Goal: Information Seeking & Learning: Find specific fact

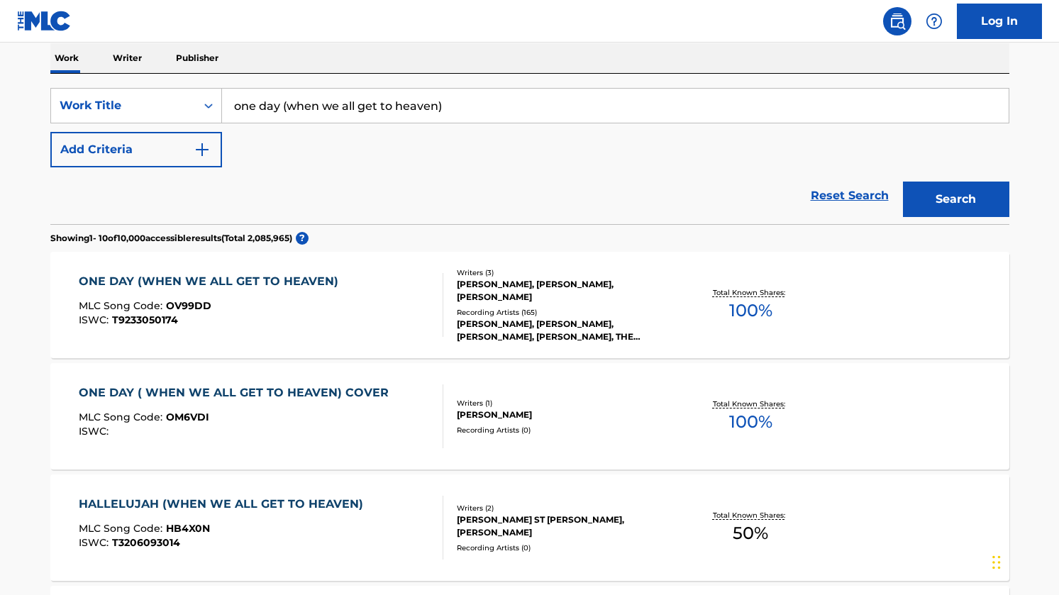
scroll to position [228, 0]
click at [292, 275] on div "ONE DAY (WHEN WE ALL GET TO HEAVEN)" at bounding box center [212, 280] width 267 height 17
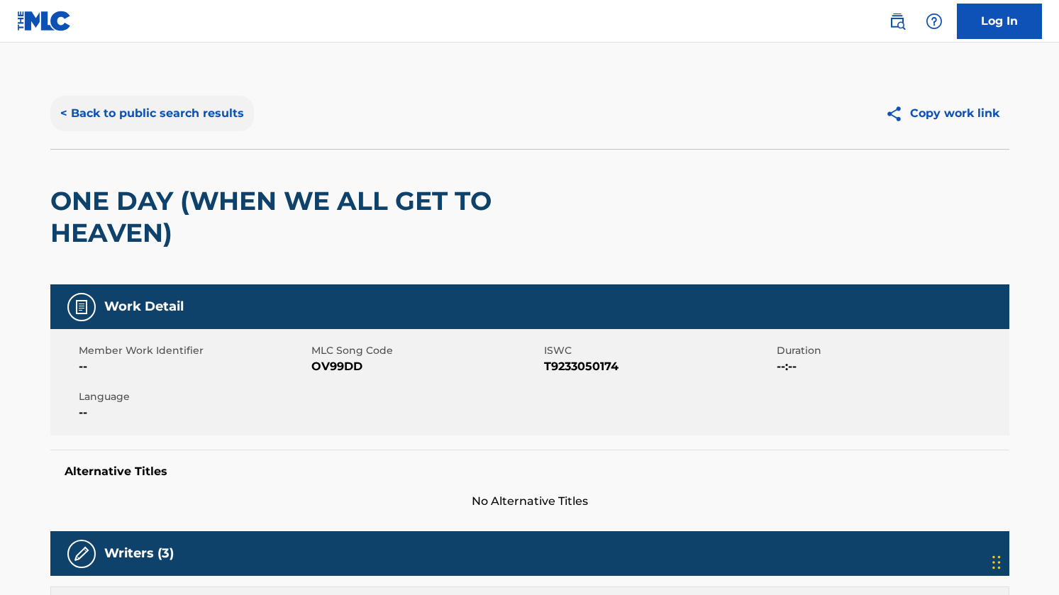
click at [190, 106] on button "< Back to public search results" at bounding box center [152, 113] width 204 height 35
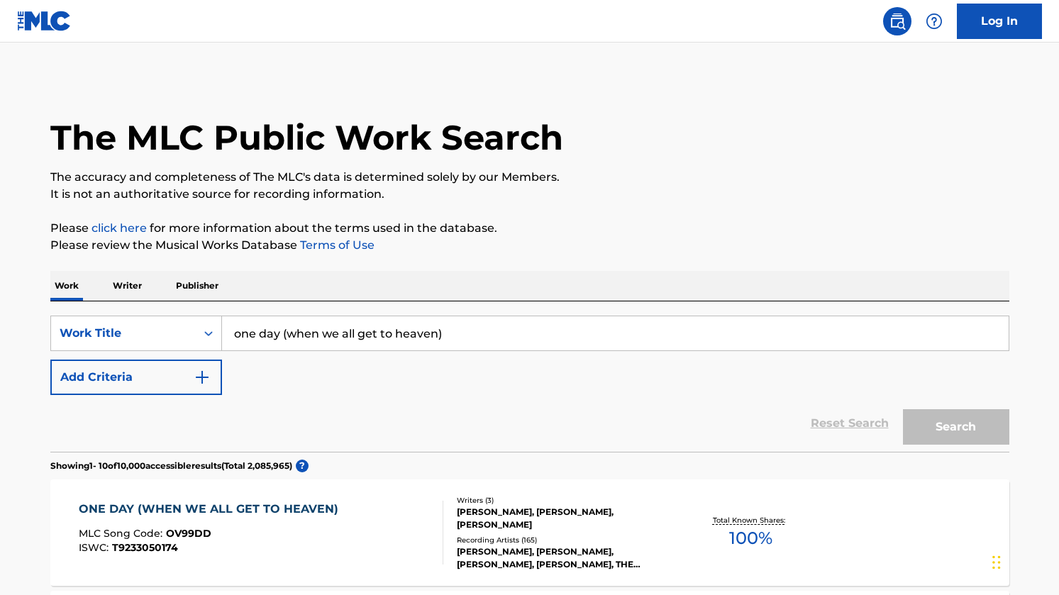
scroll to position [228, 0]
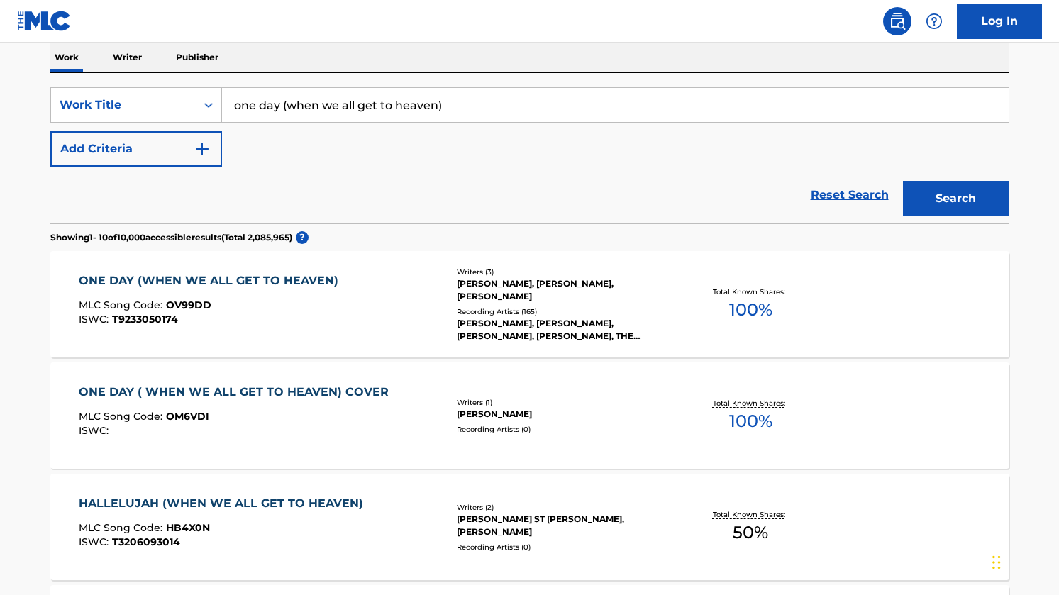
click at [330, 98] on input "one day (when we all get to heaven)" at bounding box center [615, 105] width 786 height 34
click at [903, 181] on button "Search" at bounding box center [956, 198] width 106 height 35
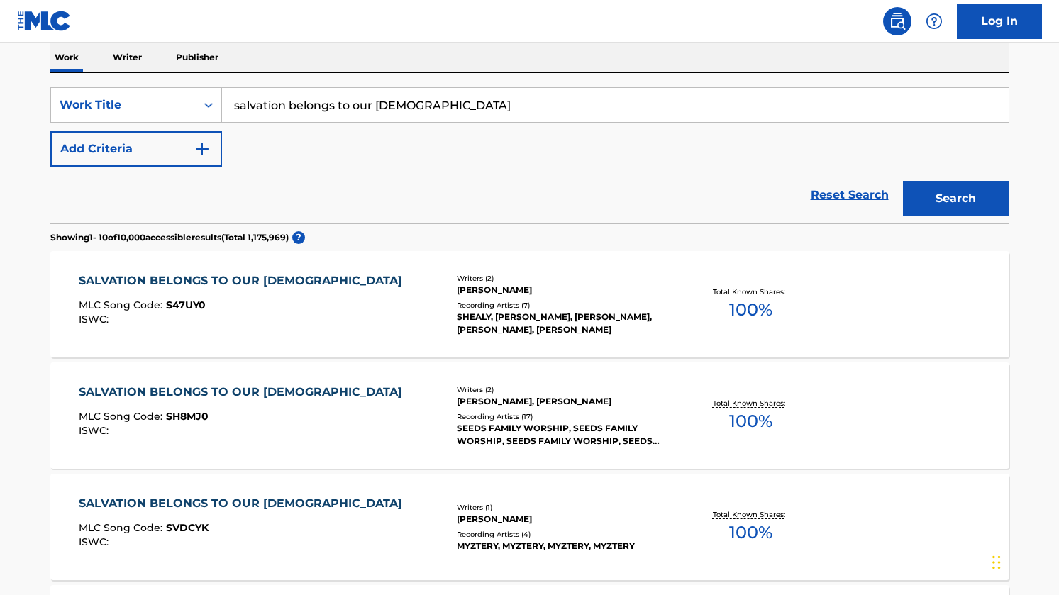
type input "salvation belongs to our [DEMOGRAPHIC_DATA]"
click at [903, 181] on button "Search" at bounding box center [956, 198] width 106 height 35
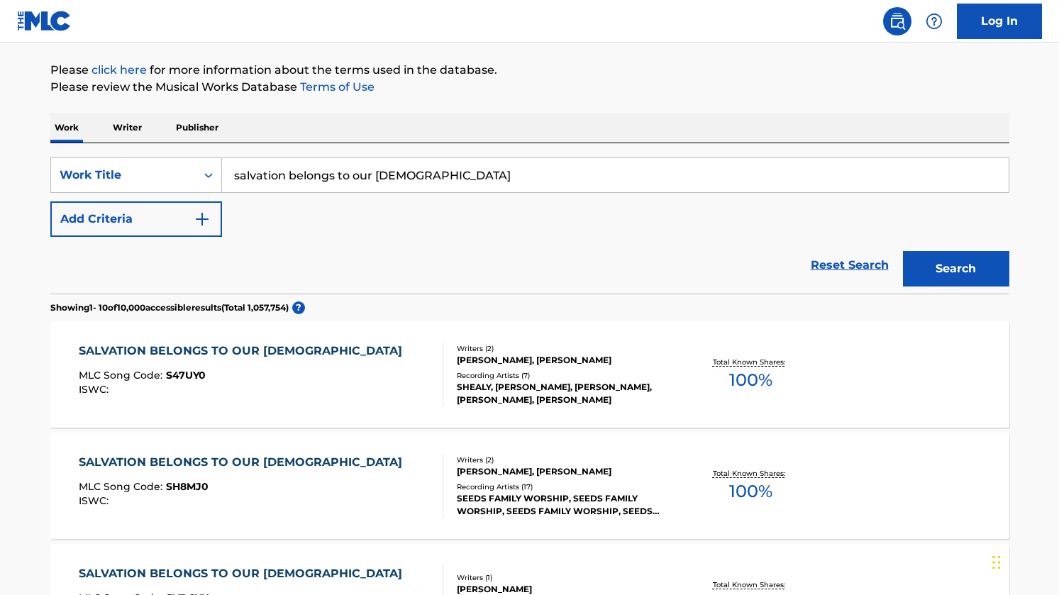
scroll to position [157, 0]
click at [189, 229] on button "Add Criteria" at bounding box center [136, 219] width 172 height 35
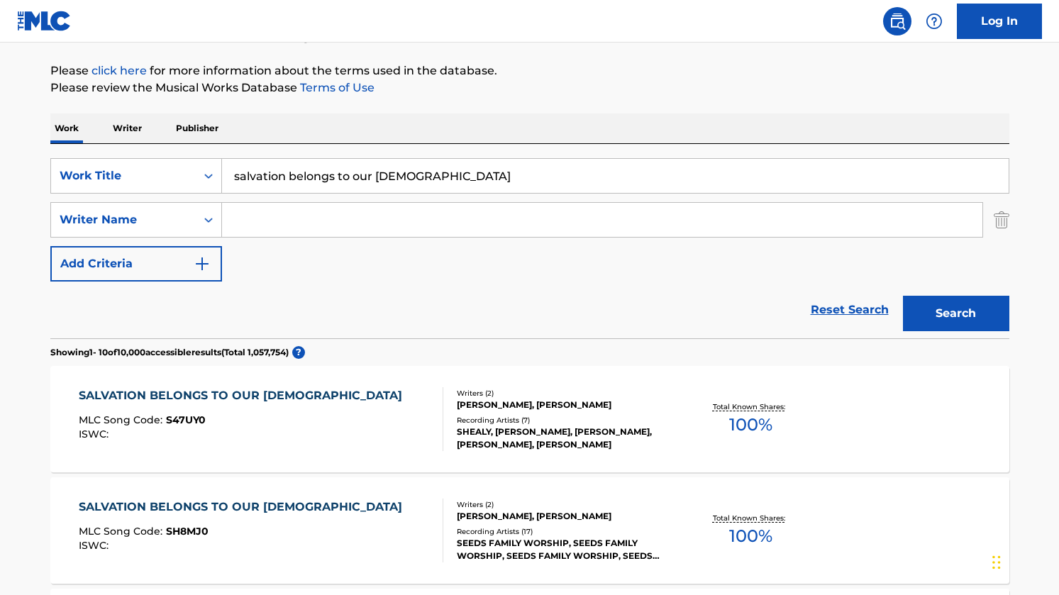
click at [261, 218] on input "Search Form" at bounding box center [602, 220] width 760 height 34
type input "[PERSON_NAME]"
click at [903, 296] on button "Search" at bounding box center [956, 313] width 106 height 35
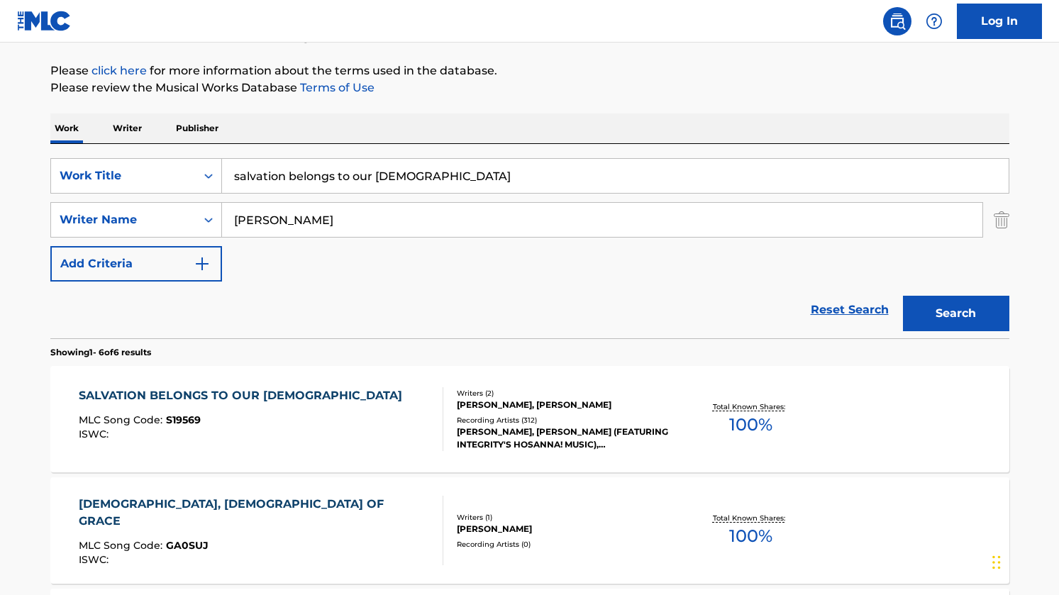
click at [262, 394] on div "SALVATION BELONGS TO OUR [DEMOGRAPHIC_DATA]" at bounding box center [244, 395] width 330 height 17
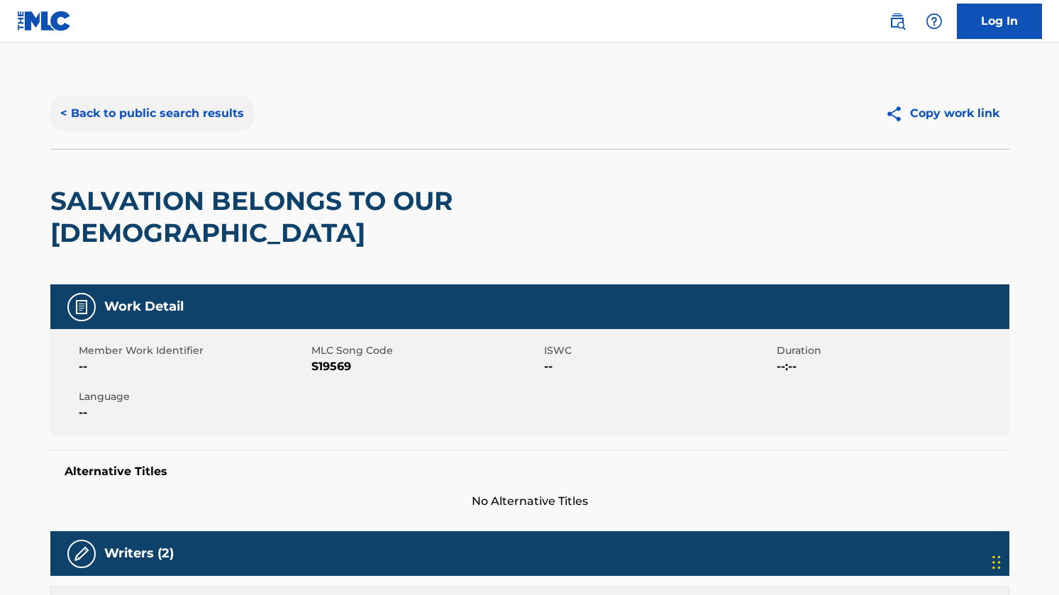
click at [87, 117] on button "< Back to public search results" at bounding box center [152, 113] width 204 height 35
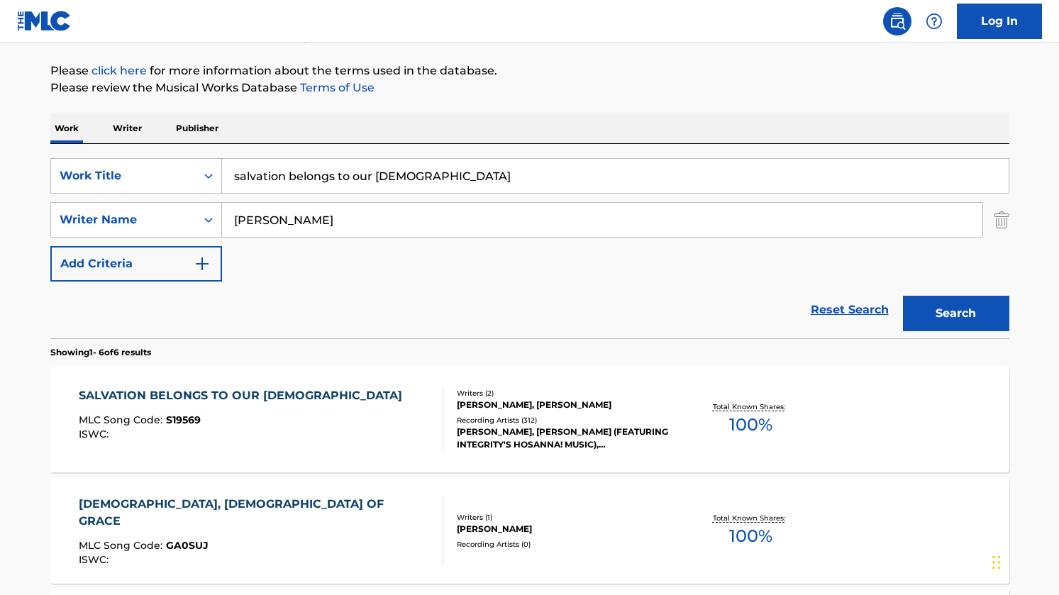
click at [340, 220] on input "[PERSON_NAME]" at bounding box center [602, 220] width 760 height 34
click at [369, 179] on input "salvation belongs to our [DEMOGRAPHIC_DATA]" at bounding box center [615, 176] width 786 height 34
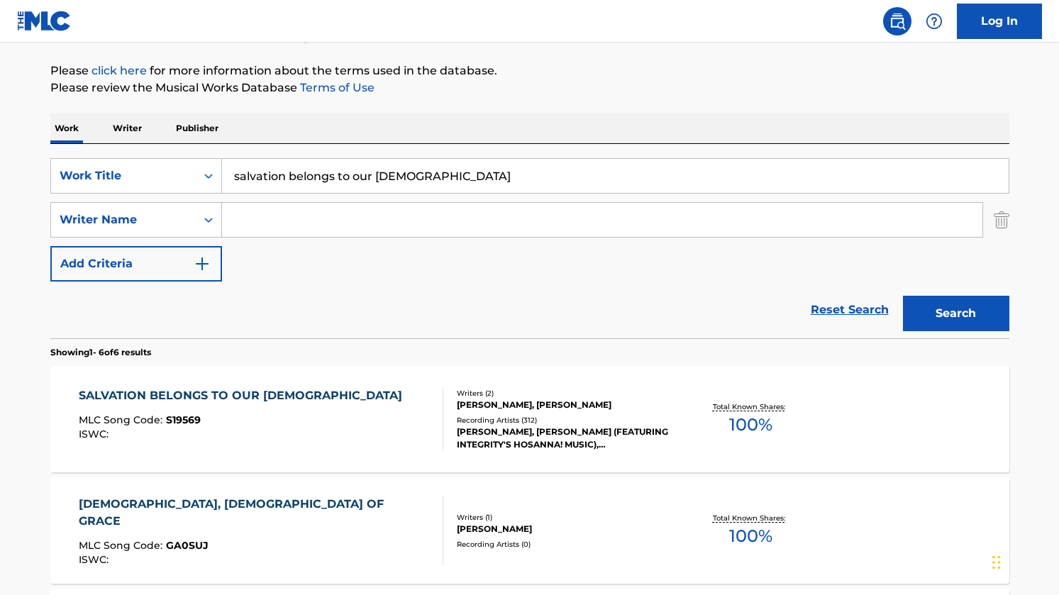
click at [369, 179] on input "salvation belongs to our [DEMOGRAPHIC_DATA]" at bounding box center [615, 176] width 786 height 34
type input "same [DEMOGRAPHIC_DATA]"
click at [355, 213] on input "Search Form" at bounding box center [602, 220] width 760 height 34
type input "[PERSON_NAME]"
click at [903, 296] on button "Search" at bounding box center [956, 313] width 106 height 35
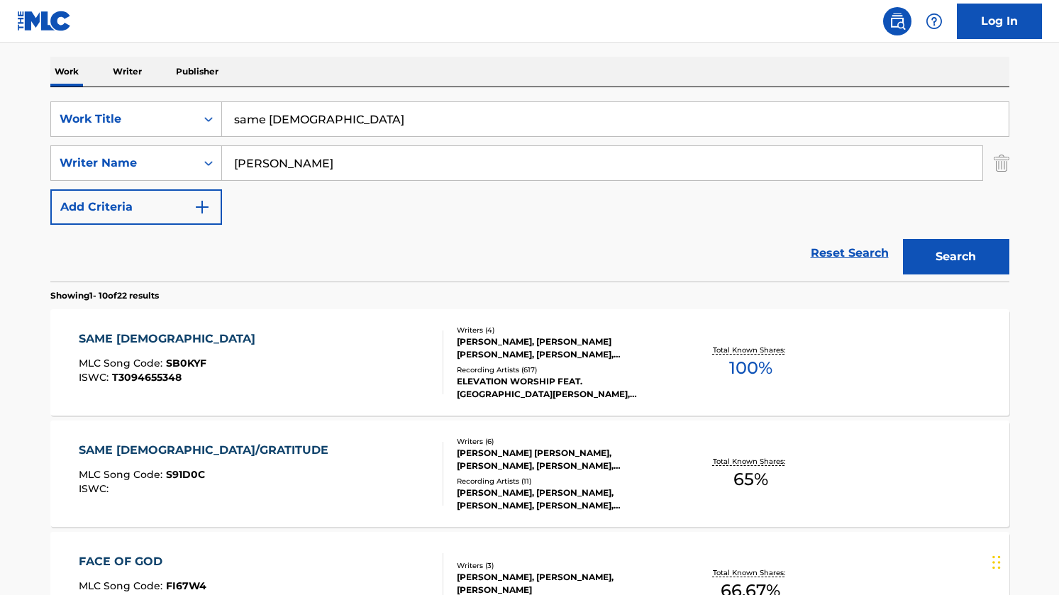
scroll to position [215, 0]
click at [132, 334] on div "SAME [DEMOGRAPHIC_DATA]" at bounding box center [171, 338] width 184 height 17
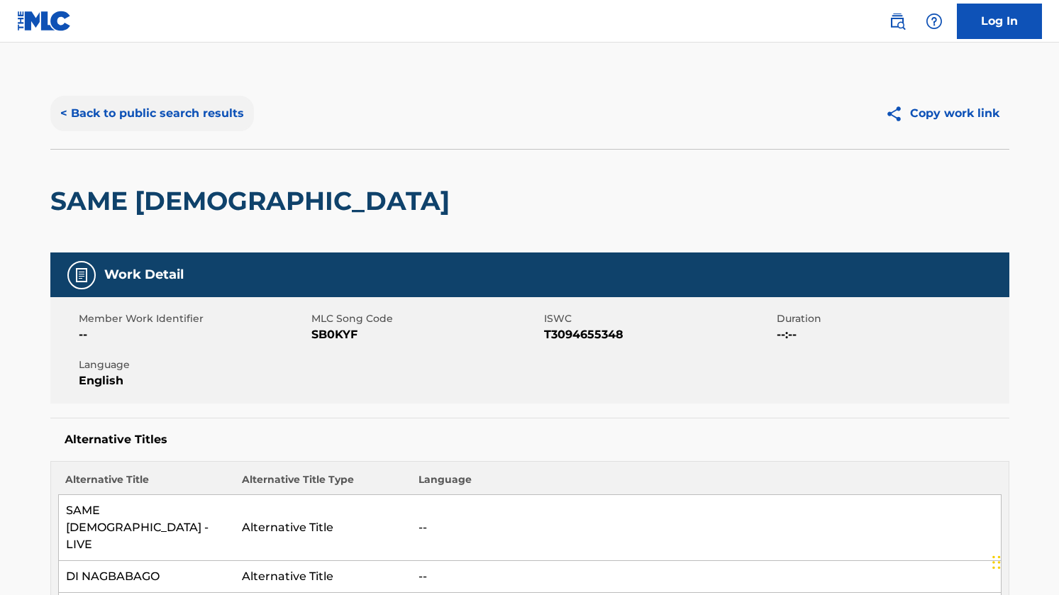
click at [129, 113] on button "< Back to public search results" at bounding box center [152, 113] width 204 height 35
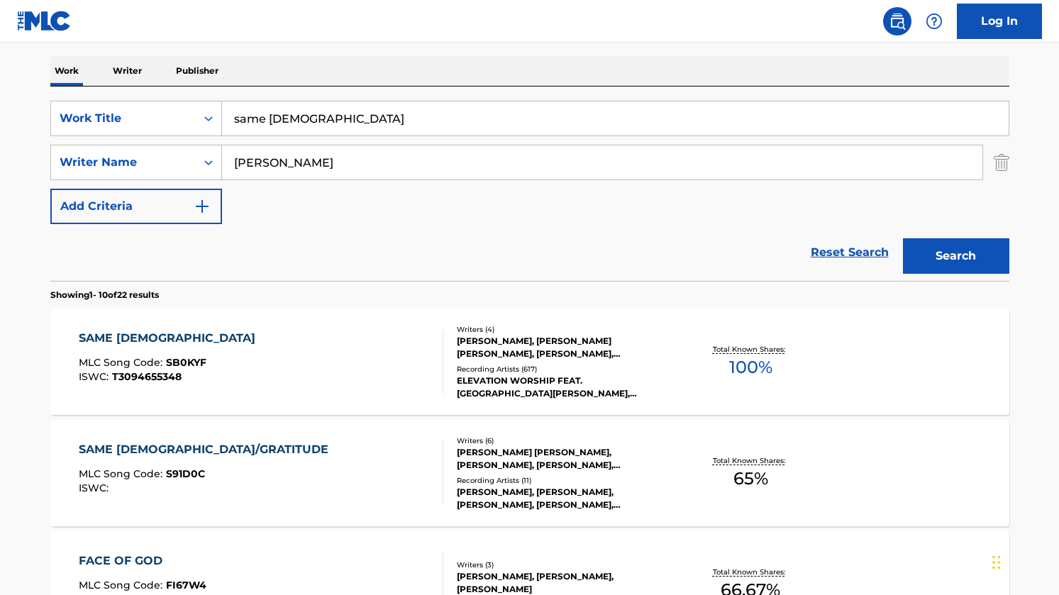
click at [334, 124] on input "same [DEMOGRAPHIC_DATA]" at bounding box center [615, 118] width 786 height 34
type input "the blessing"
click at [326, 167] on input "[PERSON_NAME]" at bounding box center [602, 162] width 760 height 34
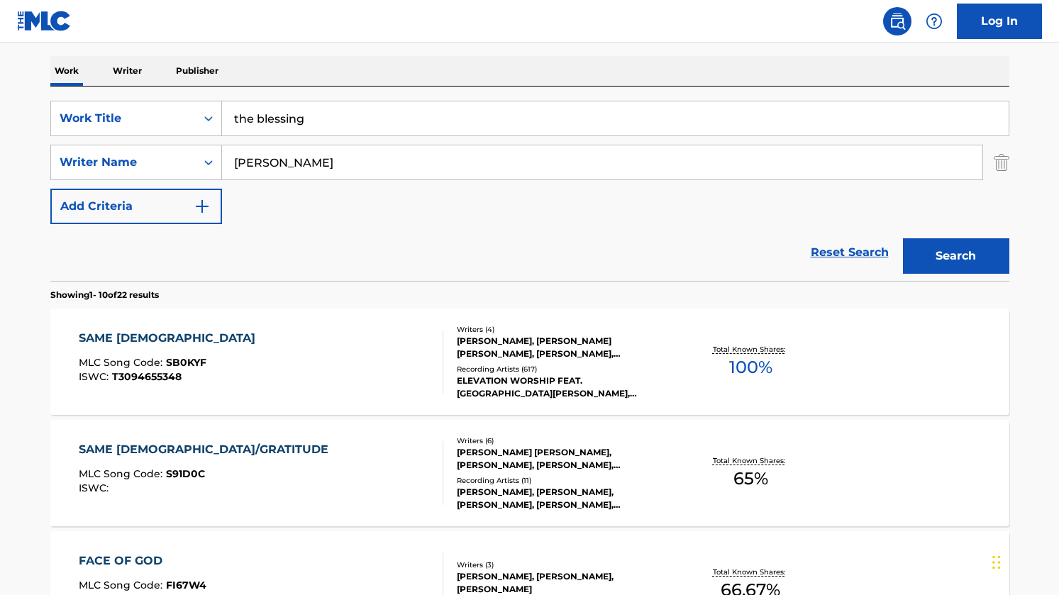
click at [326, 167] on input "[PERSON_NAME]" at bounding box center [602, 162] width 760 height 34
type input "[PERSON_NAME]"
click at [903, 238] on button "Search" at bounding box center [956, 255] width 106 height 35
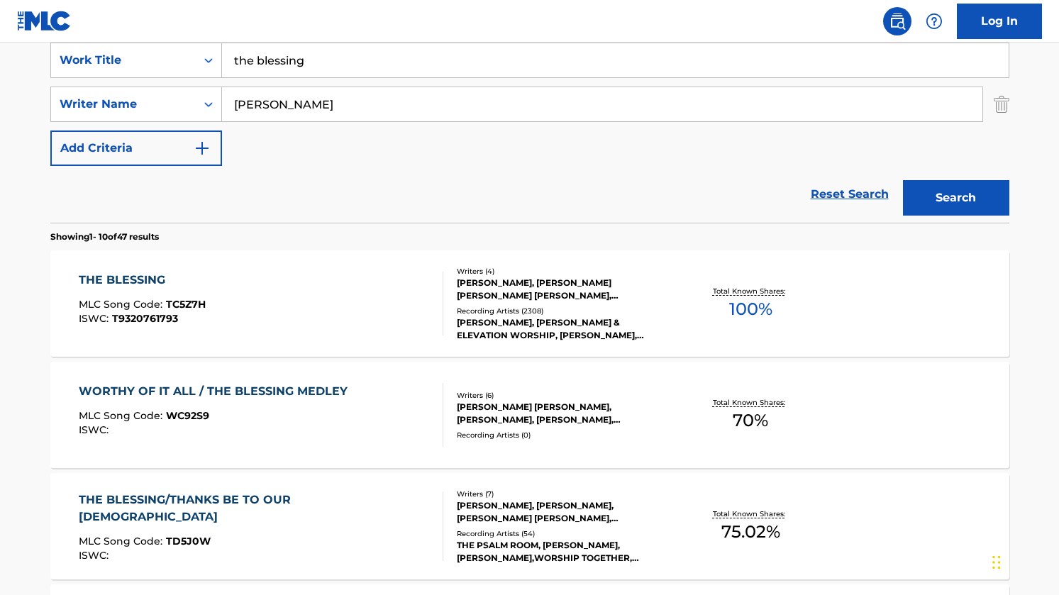
scroll to position [274, 0]
click at [133, 278] on div "THE BLESSING" at bounding box center [142, 279] width 127 height 17
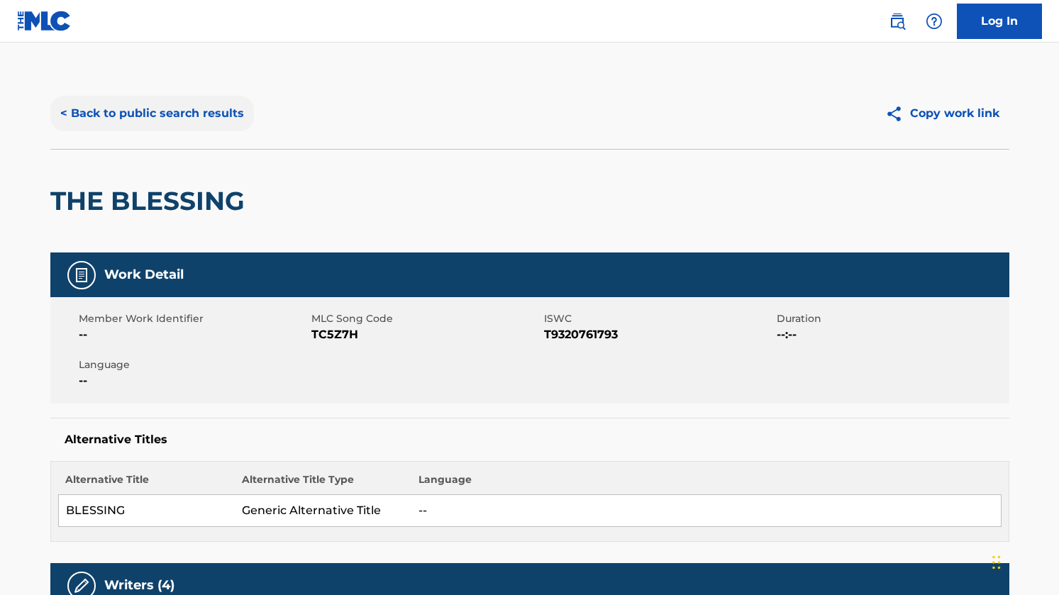
click at [193, 108] on button "< Back to public search results" at bounding box center [152, 113] width 204 height 35
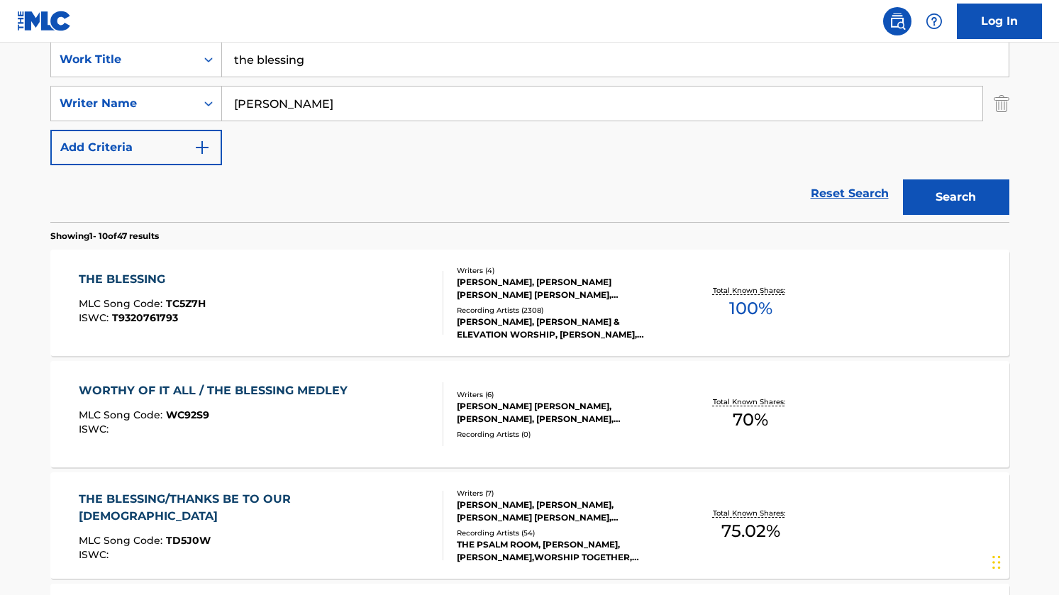
click at [393, 60] on input "the blessing" at bounding box center [615, 60] width 786 height 34
type input "gratitude"
click at [350, 109] on input "[PERSON_NAME]" at bounding box center [602, 104] width 760 height 34
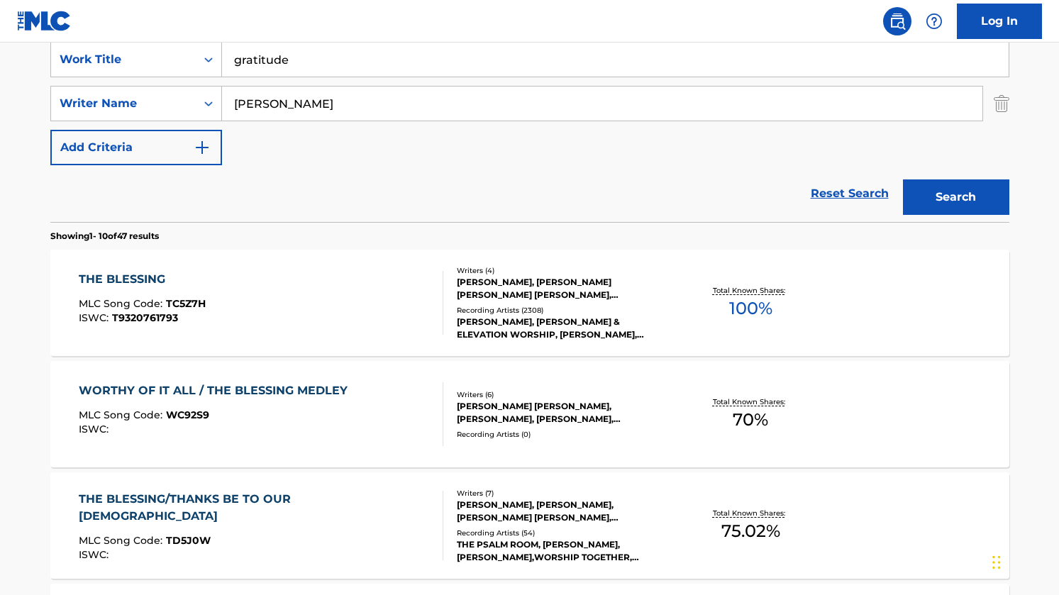
click at [350, 109] on input "[PERSON_NAME]" at bounding box center [602, 104] width 760 height 34
type input "[PERSON_NAME]"
click at [903, 179] on button "Search" at bounding box center [956, 196] width 106 height 35
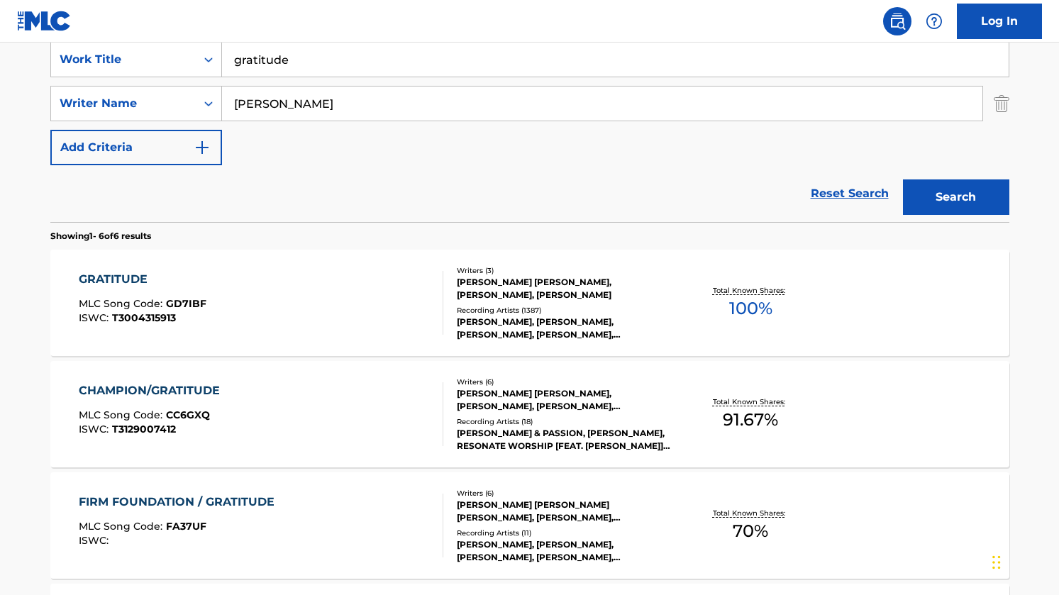
scroll to position [288, 0]
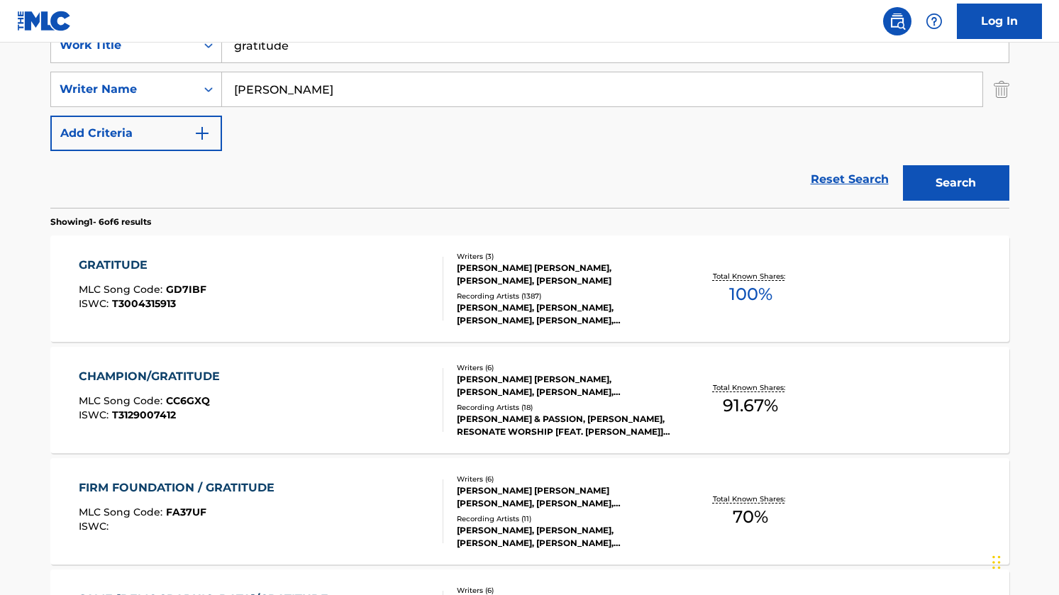
click at [131, 262] on div "GRATITUDE" at bounding box center [143, 265] width 128 height 17
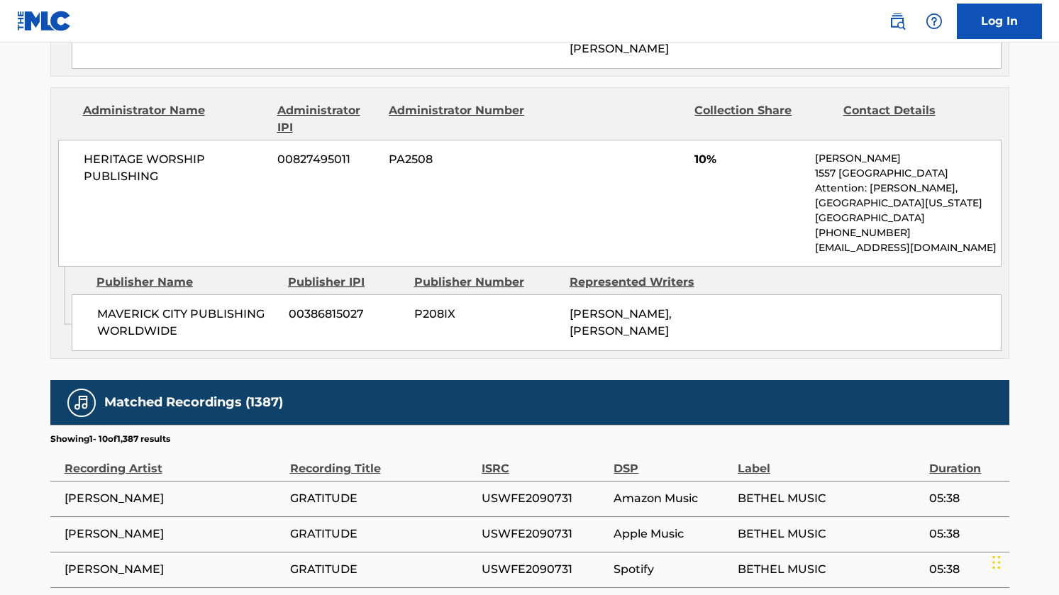
scroll to position [2478, 0]
